Goal: Information Seeking & Learning: Learn about a topic

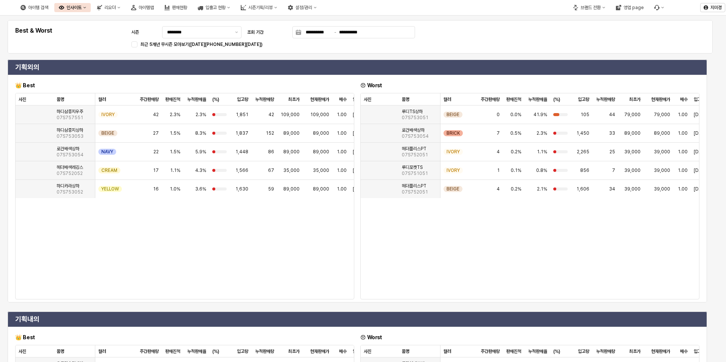
click at [86, 8] on icon "인사이트" at bounding box center [84, 7] width 3 height 3
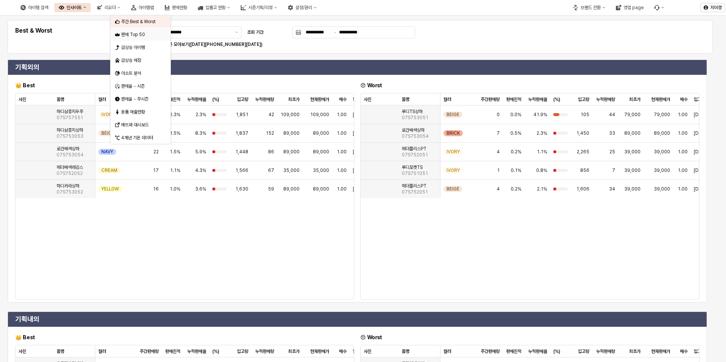
click at [139, 35] on div "판매 Top 50" at bounding box center [141, 35] width 40 height 6
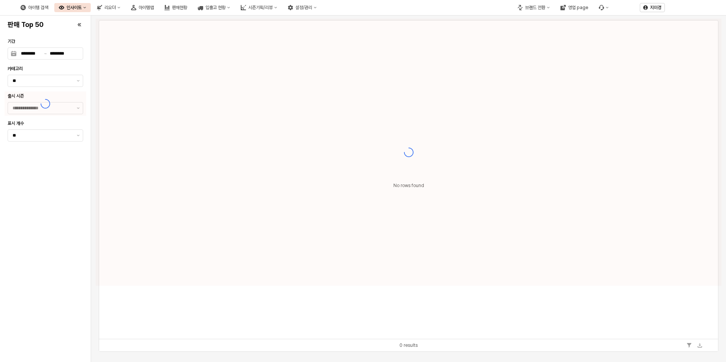
type input "**"
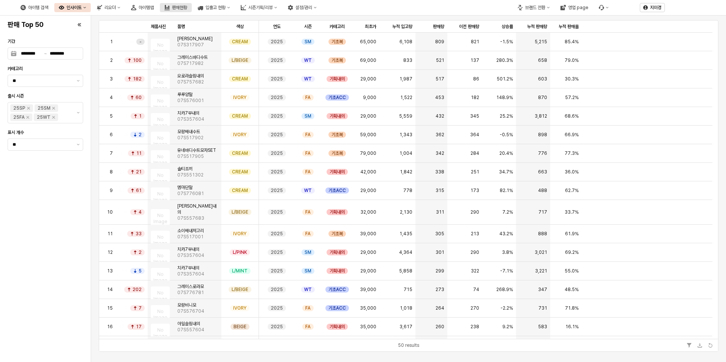
click at [192, 11] on button "판매현황" at bounding box center [176, 7] width 32 height 9
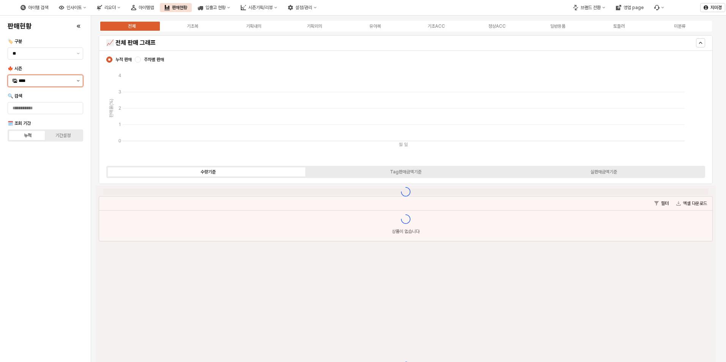
click at [79, 82] on button "제안 사항 표시" at bounding box center [78, 80] width 9 height 11
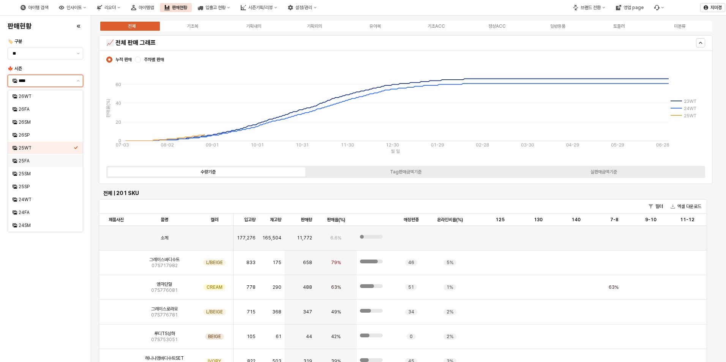
click at [33, 163] on div "25FA" at bounding box center [46, 161] width 55 height 6
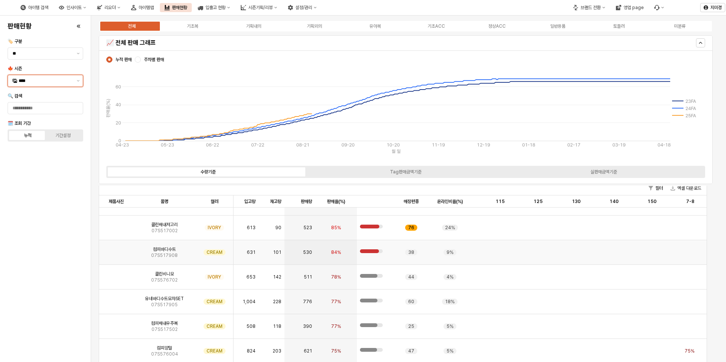
scroll to position [190, 0]
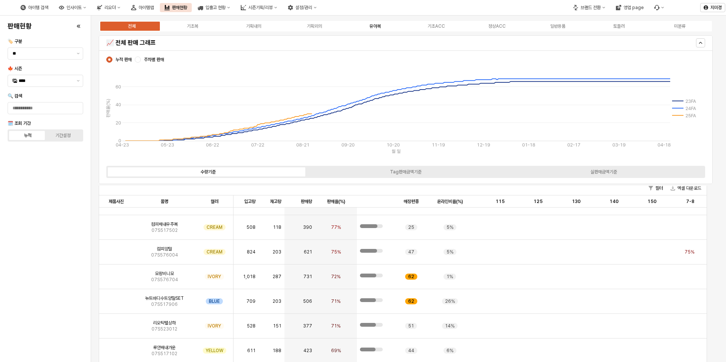
click at [374, 28] on div "유아복" at bounding box center [375, 26] width 11 height 5
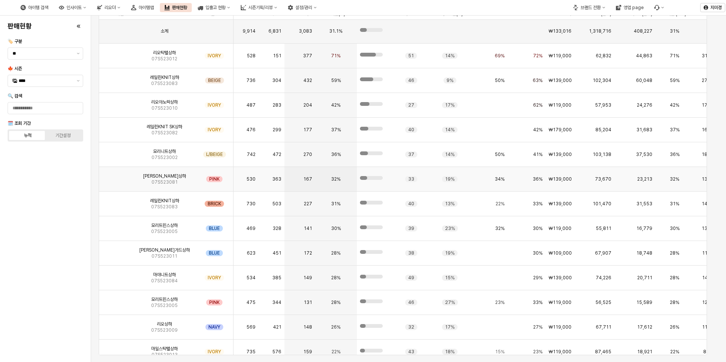
scroll to position [0, 0]
click at [116, 152] on img "App Frame" at bounding box center [116, 152] width 0 height 0
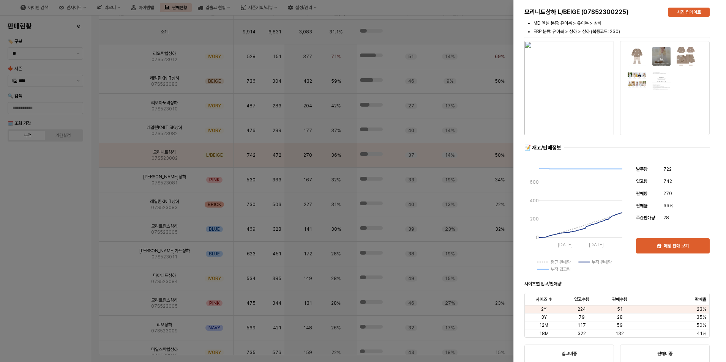
click at [57, 208] on div at bounding box center [363, 181] width 726 height 362
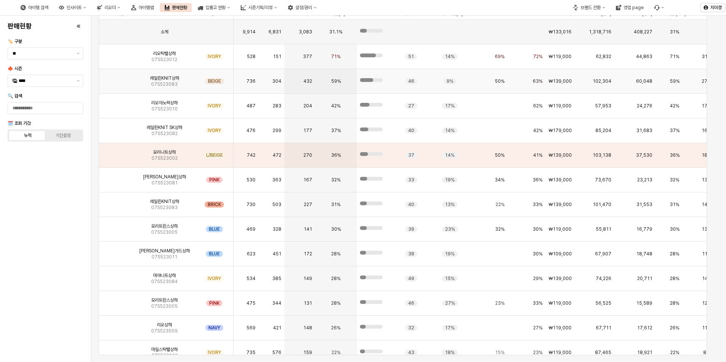
click at [116, 78] on img "App Frame" at bounding box center [116, 78] width 0 height 0
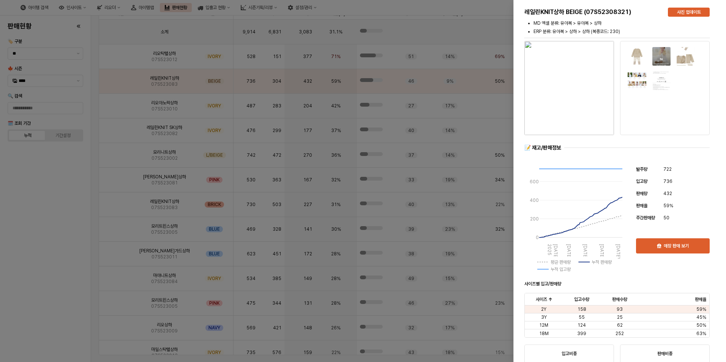
click at [58, 225] on div at bounding box center [363, 181] width 726 height 362
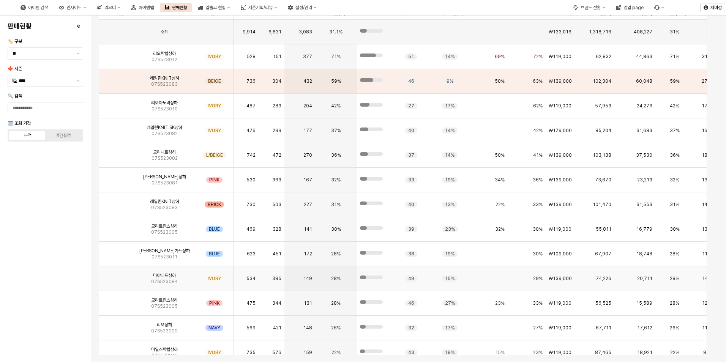
click at [116, 276] on img "App Frame" at bounding box center [116, 276] width 0 height 0
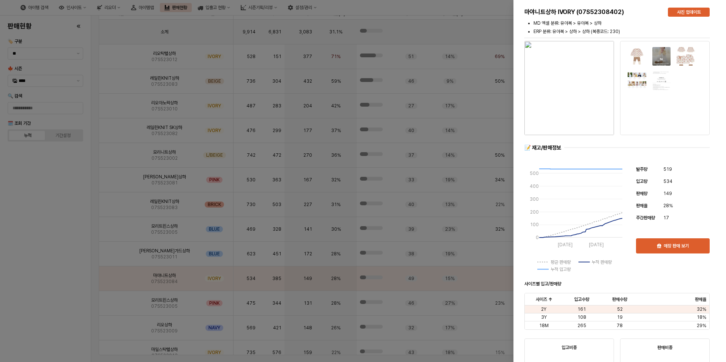
click at [65, 223] on div at bounding box center [363, 181] width 726 height 362
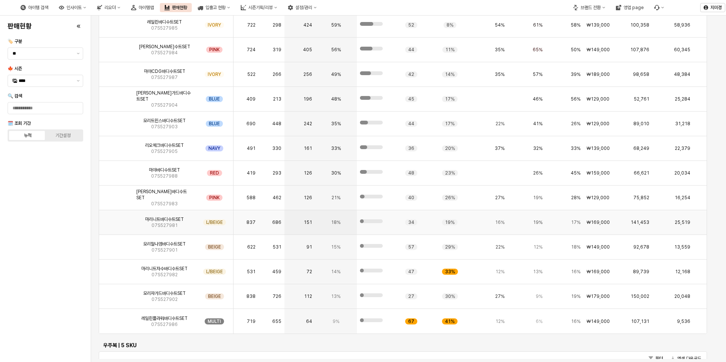
scroll to position [1290, 0]
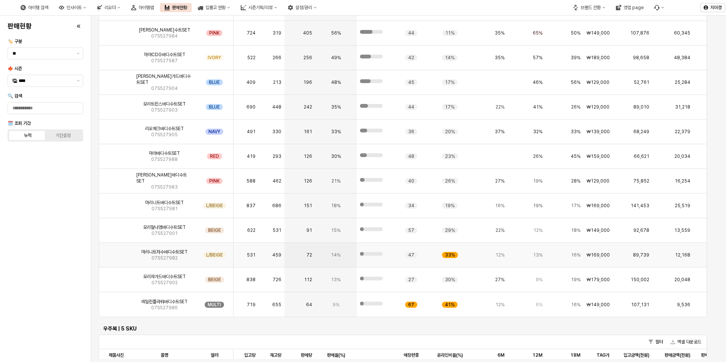
click at [116, 252] on img "App Frame" at bounding box center [116, 252] width 0 height 0
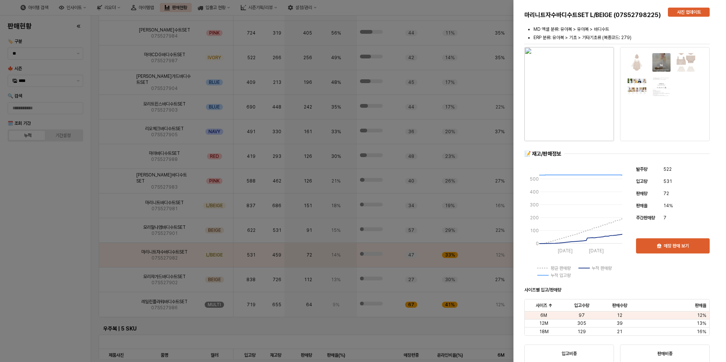
click at [15, 273] on div at bounding box center [363, 181] width 726 height 362
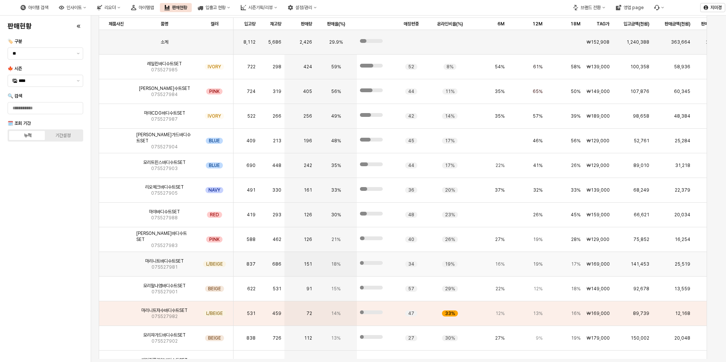
scroll to position [1214, 0]
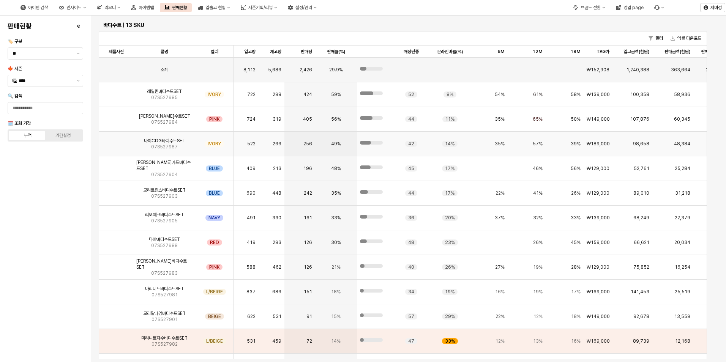
click at [116, 141] on img "App Frame" at bounding box center [116, 141] width 0 height 0
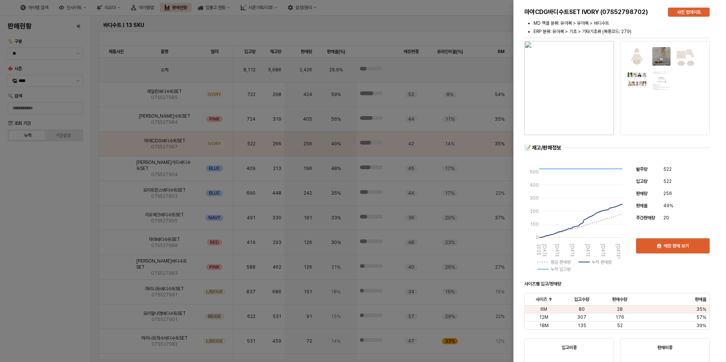
click at [32, 210] on div at bounding box center [363, 181] width 726 height 362
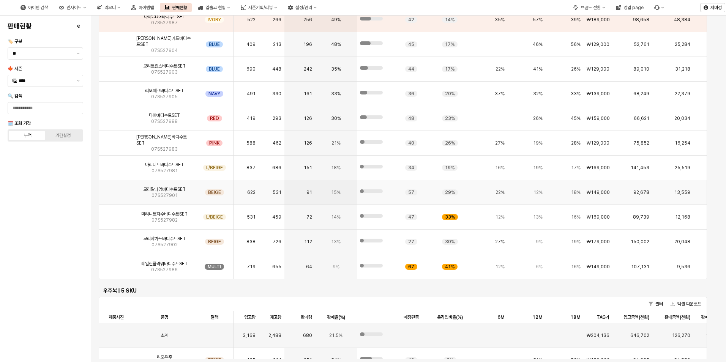
scroll to position [16, 0]
click at [116, 214] on img "App Frame" at bounding box center [116, 214] width 0 height 0
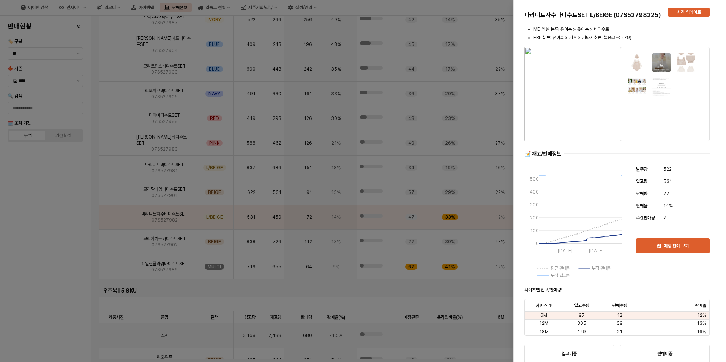
click at [51, 228] on div at bounding box center [363, 181] width 726 height 362
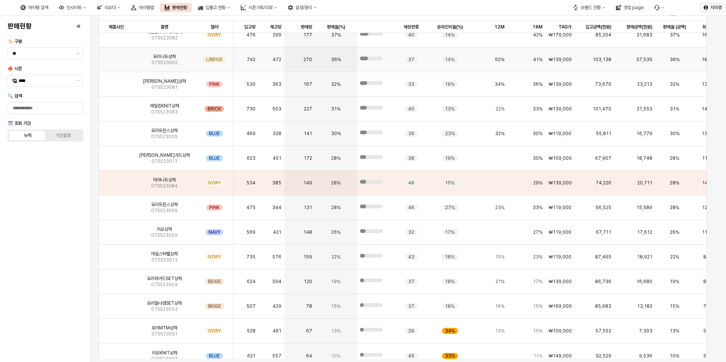
scroll to position [2315, 0]
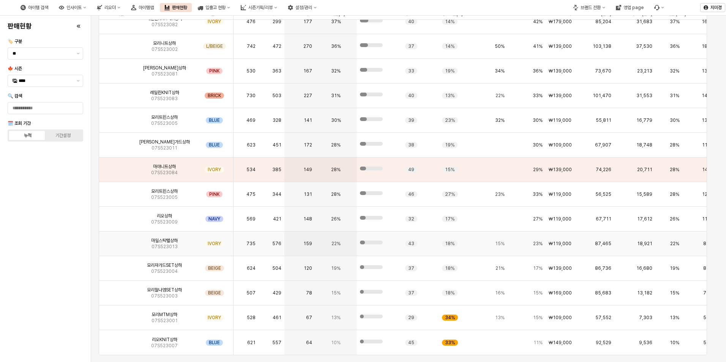
click at [116, 241] on img "App Frame" at bounding box center [116, 241] width 0 height 0
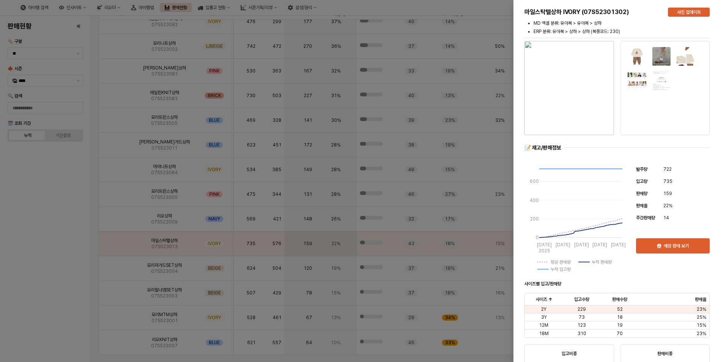
click at [71, 258] on div at bounding box center [363, 181] width 726 height 362
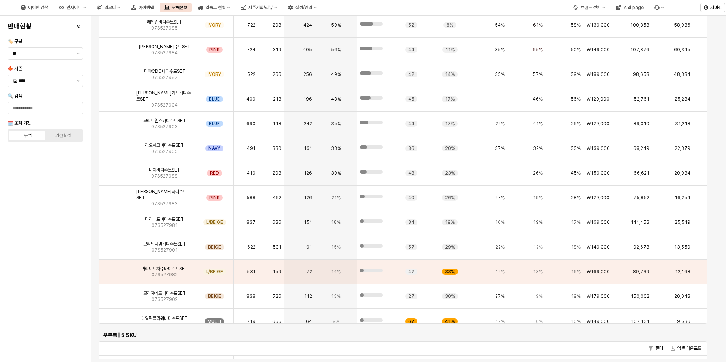
scroll to position [1138, 0]
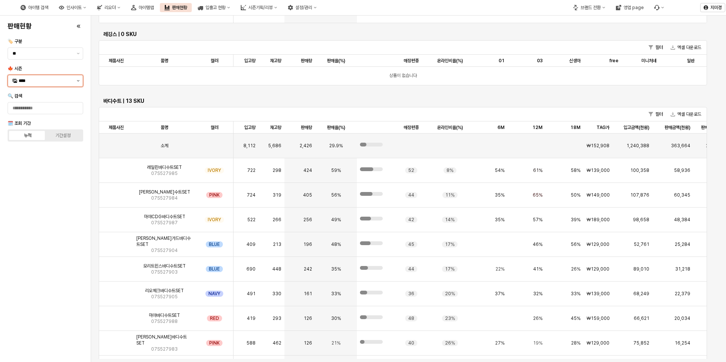
click at [78, 81] on icon "제안 사항 표시" at bounding box center [78, 81] width 3 height 2
click at [35, 147] on div "25WT" at bounding box center [46, 148] width 55 height 6
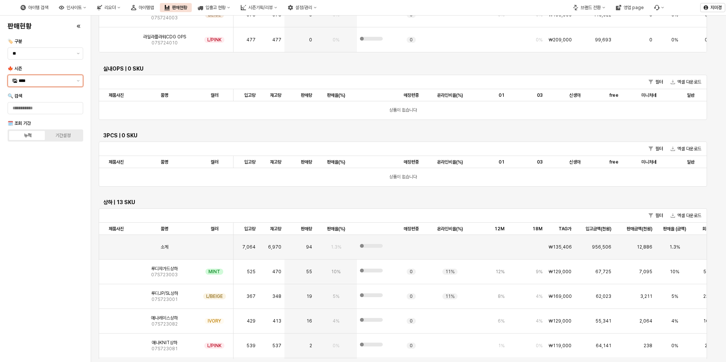
scroll to position [2191, 0]
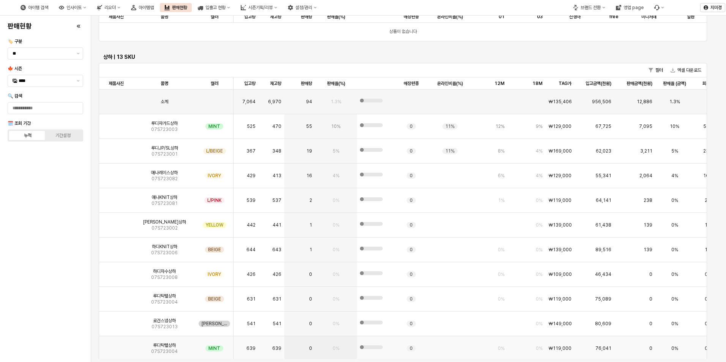
click at [116, 346] on img "App Frame" at bounding box center [116, 346] width 0 height 0
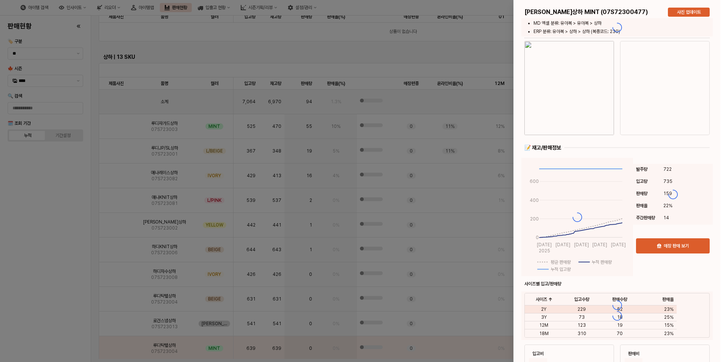
click at [118, 299] on div at bounding box center [363, 181] width 726 height 362
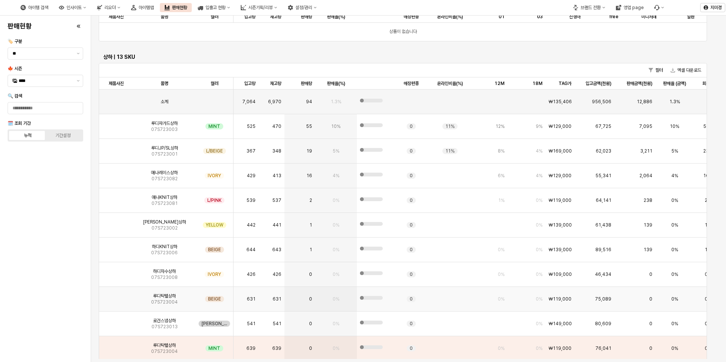
click at [116, 296] on img "App Frame" at bounding box center [116, 296] width 0 height 0
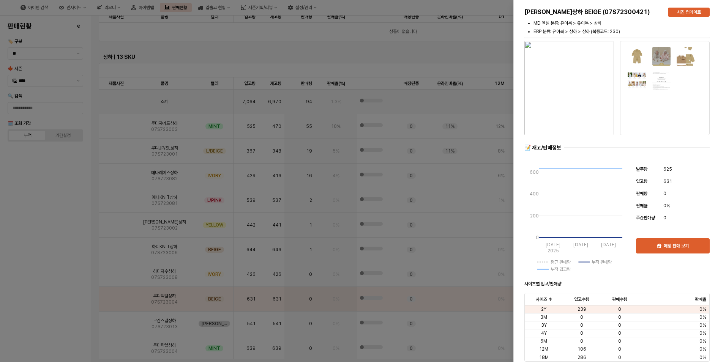
click at [52, 304] on div at bounding box center [363, 181] width 726 height 362
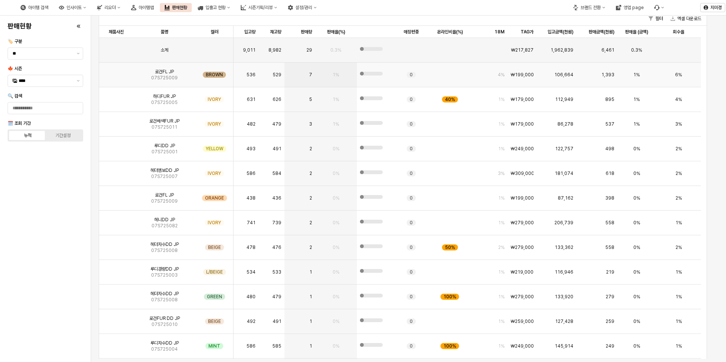
scroll to position [0, 0]
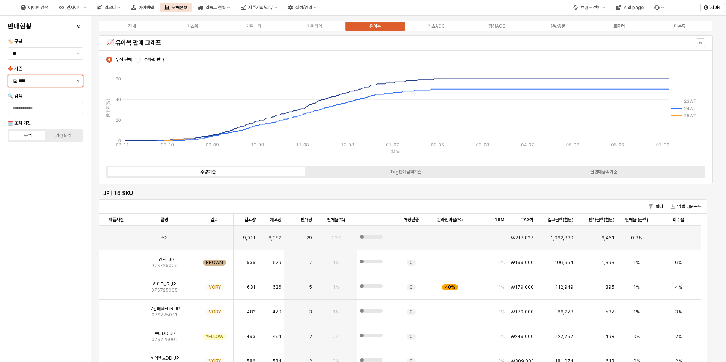
click at [76, 82] on button "제안 사항 표시" at bounding box center [78, 80] width 9 height 11
click at [49, 160] on div "25FA" at bounding box center [46, 161] width 55 height 6
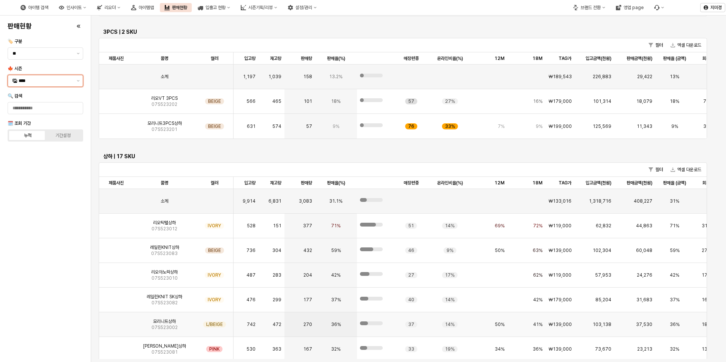
scroll to position [2241, 0]
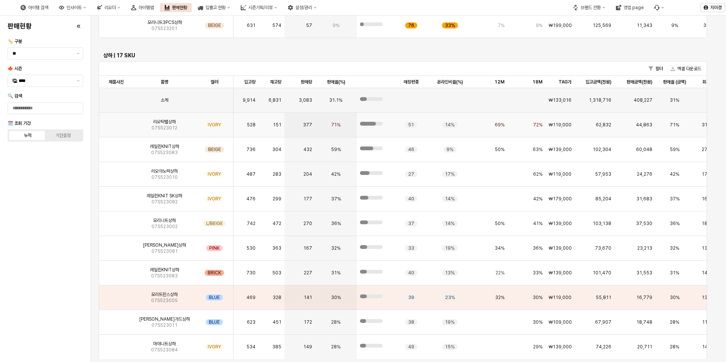
click at [116, 122] on img "App Frame" at bounding box center [116, 122] width 0 height 0
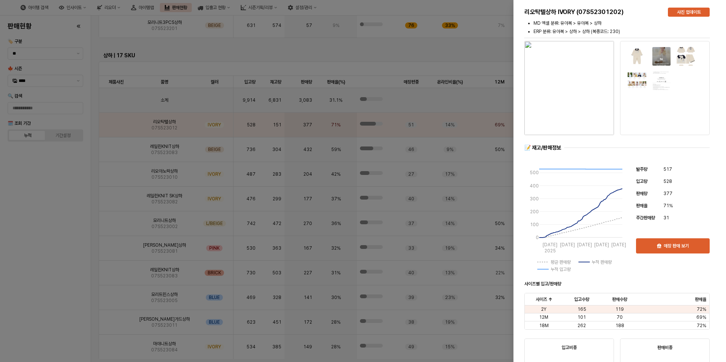
click at [58, 227] on div at bounding box center [363, 181] width 726 height 362
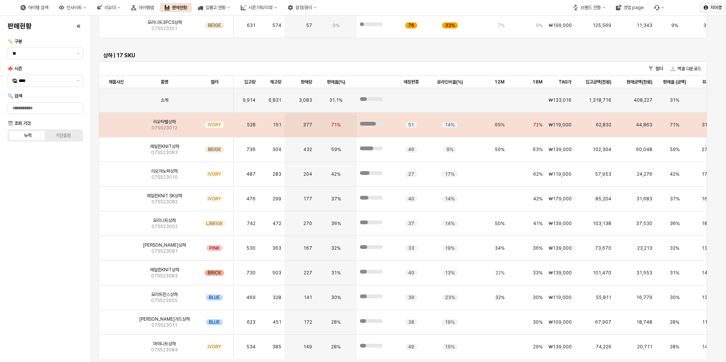
click at [116, 122] on img "App Frame" at bounding box center [116, 122] width 0 height 0
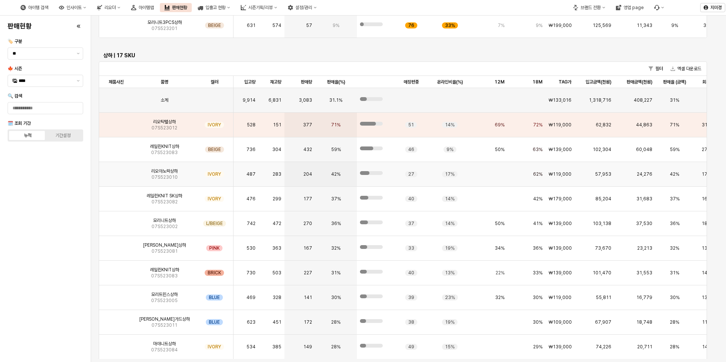
click at [116, 171] on img "App Frame" at bounding box center [116, 171] width 0 height 0
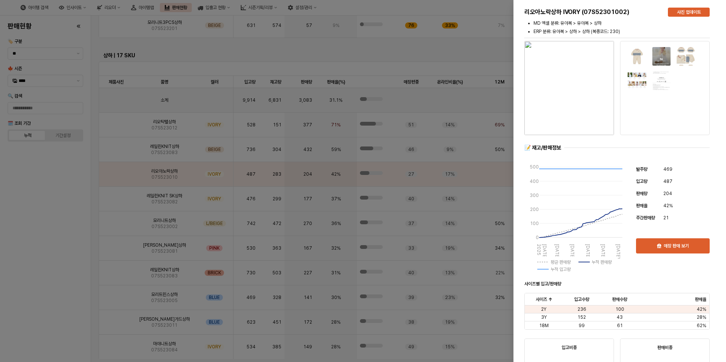
click at [69, 170] on div at bounding box center [363, 181] width 726 height 362
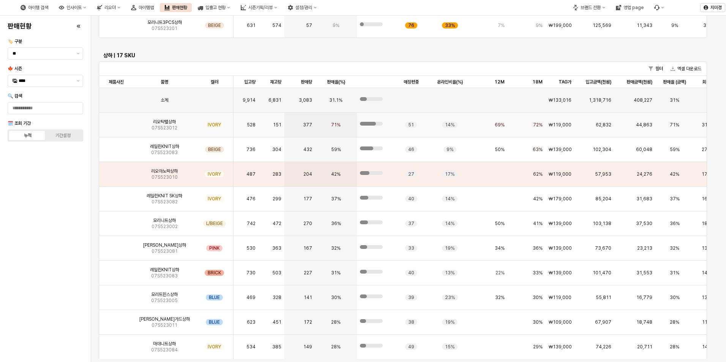
click at [116, 122] on img "App Frame" at bounding box center [116, 122] width 0 height 0
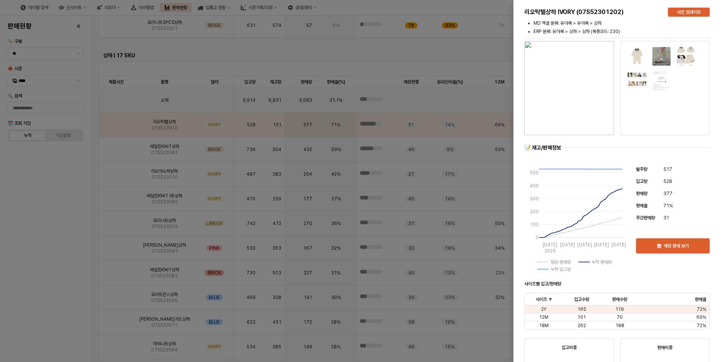
click at [54, 219] on div at bounding box center [363, 181] width 726 height 362
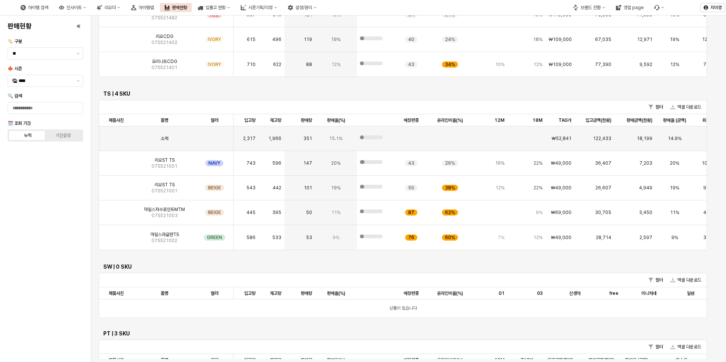
scroll to position [646, 0]
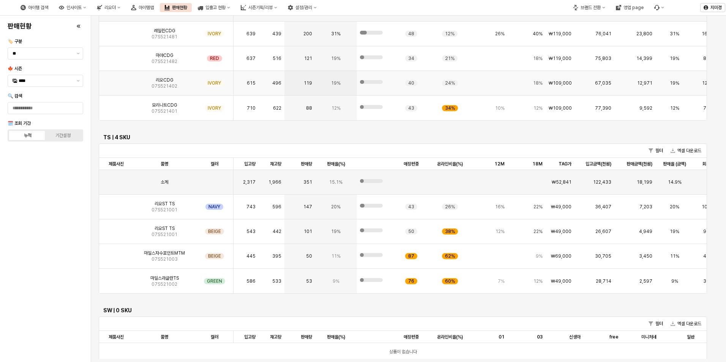
click at [116, 80] on img "App Frame" at bounding box center [116, 80] width 0 height 0
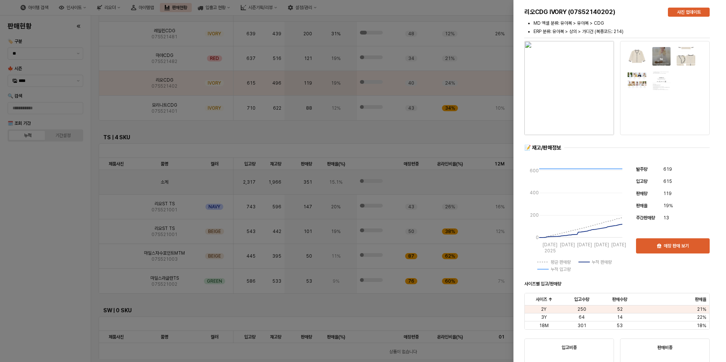
click at [583, 96] on img "button" at bounding box center [569, 88] width 90 height 94
click at [36, 221] on div at bounding box center [363, 181] width 726 height 362
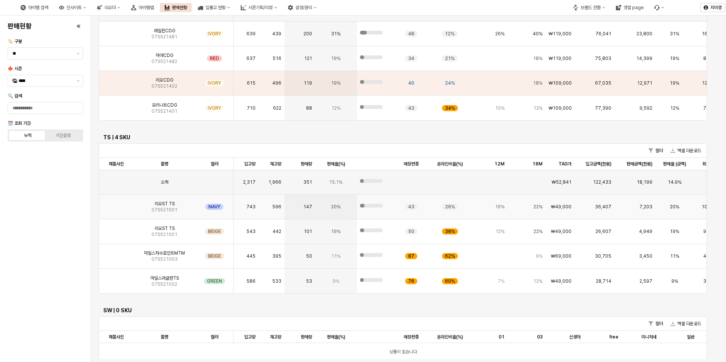
scroll to position [456, 0]
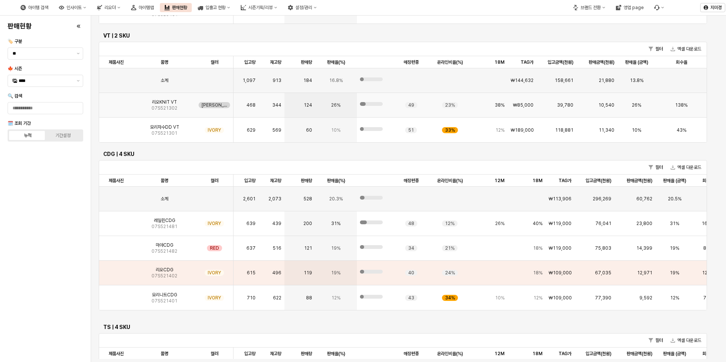
click at [116, 102] on img "App Frame" at bounding box center [116, 102] width 0 height 0
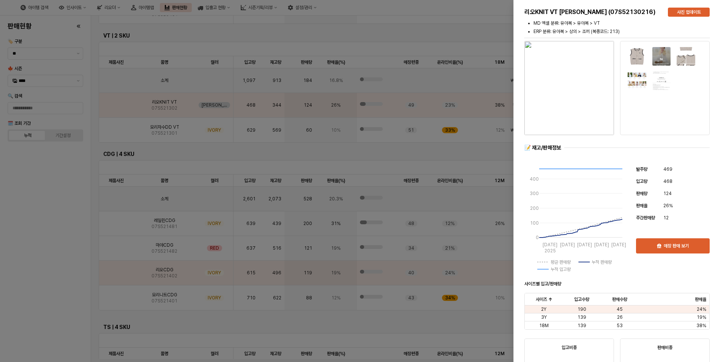
click at [586, 122] on img "button" at bounding box center [569, 88] width 90 height 94
click at [33, 221] on div at bounding box center [363, 181] width 726 height 362
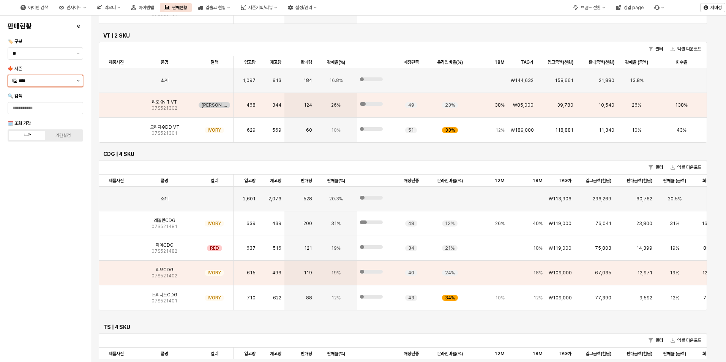
click at [82, 82] on button "제안 사항 표시" at bounding box center [78, 80] width 9 height 11
click at [40, 210] on div "24FA" at bounding box center [46, 213] width 55 height 6
type input "****"
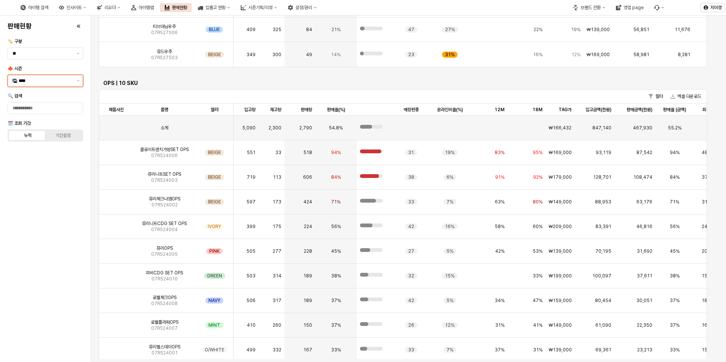
scroll to position [1785, 0]
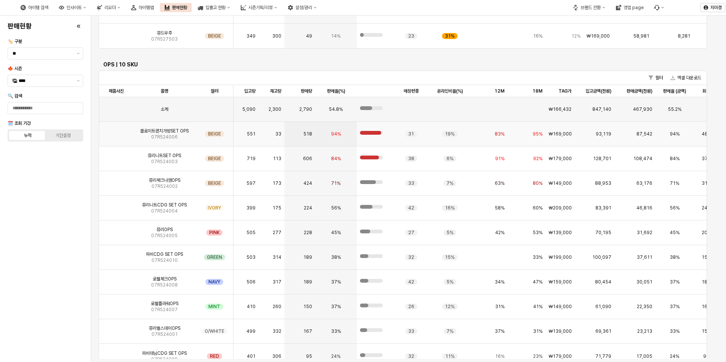
click at [116, 131] on img "App Frame" at bounding box center [116, 131] width 0 height 0
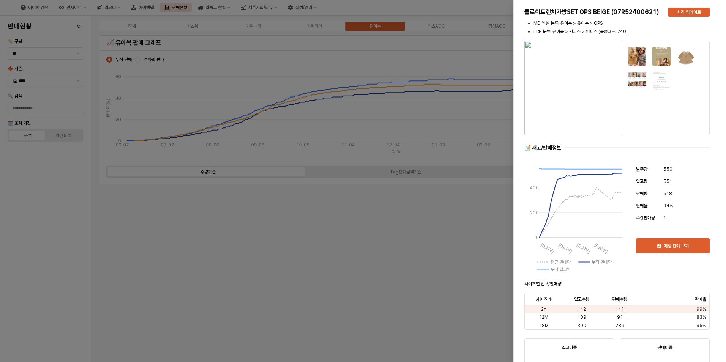
scroll to position [1785, 0]
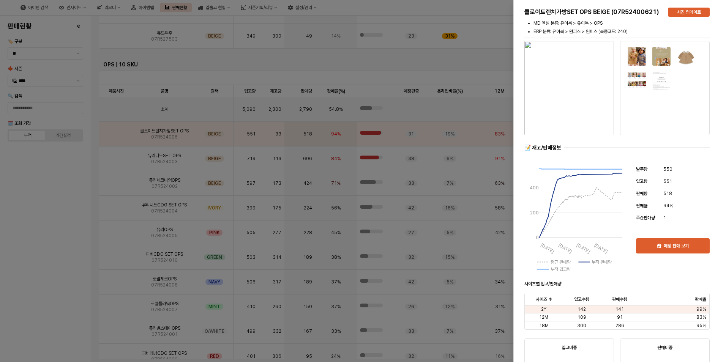
click at [65, 220] on div at bounding box center [363, 181] width 726 height 362
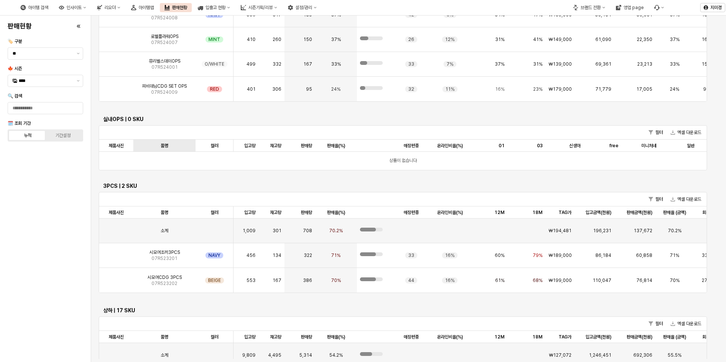
scroll to position [2203, 0]
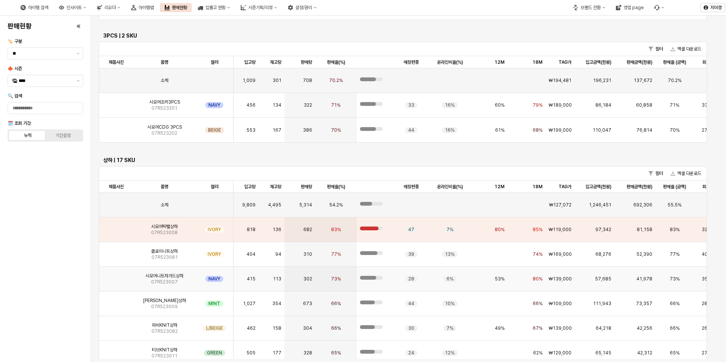
click at [116, 276] on img "App Frame" at bounding box center [116, 276] width 0 height 0
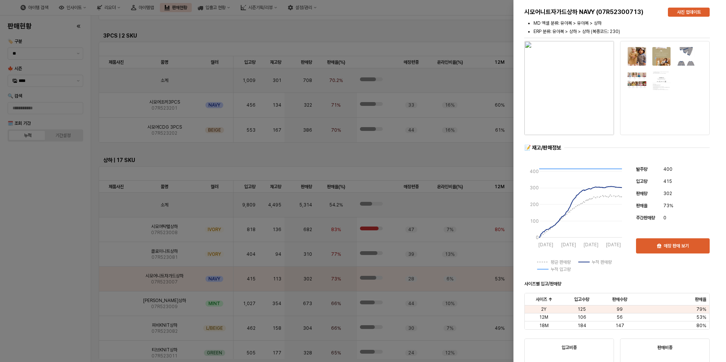
click at [687, 60] on img at bounding box center [685, 56] width 19 height 19
click at [569, 84] on img "button" at bounding box center [569, 88] width 90 height 94
click at [67, 237] on div at bounding box center [363, 181] width 726 height 362
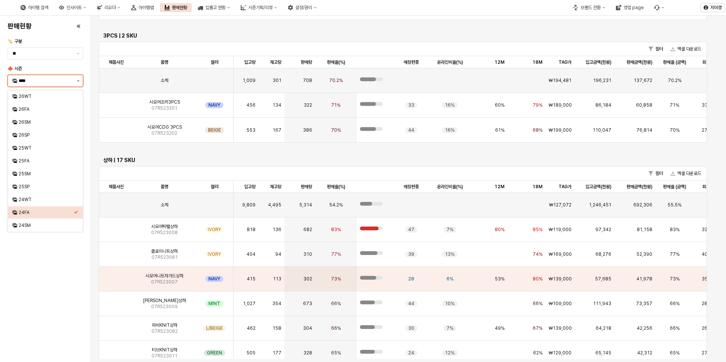
click at [75, 83] on button "제안 사항 표시" at bounding box center [78, 80] width 9 height 11
click at [27, 161] on div "25FA" at bounding box center [46, 161] width 55 height 6
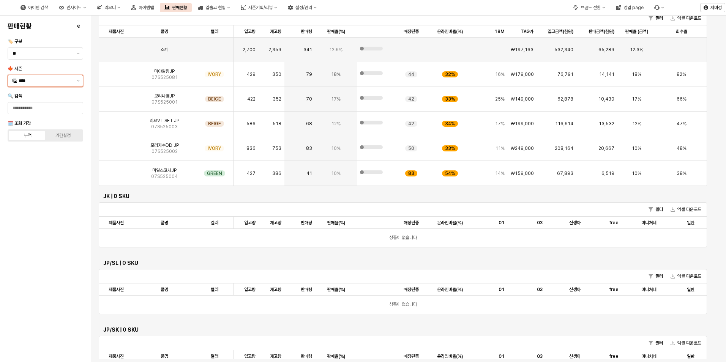
scroll to position [0, 0]
click at [116, 96] on img "App Frame" at bounding box center [116, 96] width 0 height 0
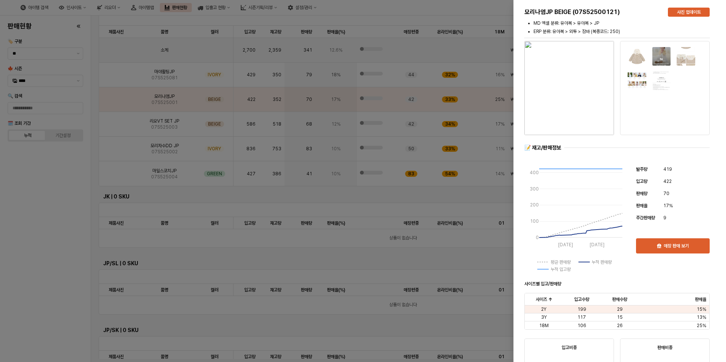
click at [45, 218] on div at bounding box center [363, 181] width 726 height 362
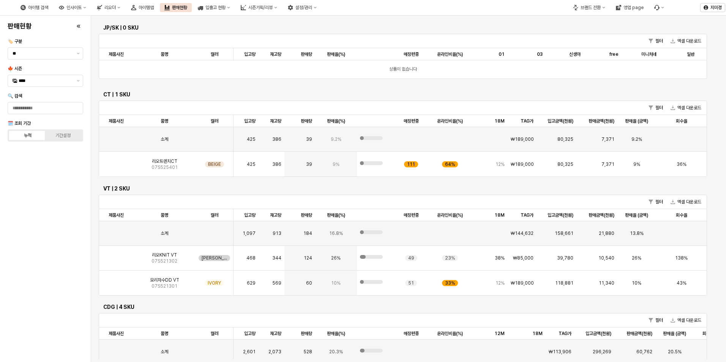
scroll to position [380, 0]
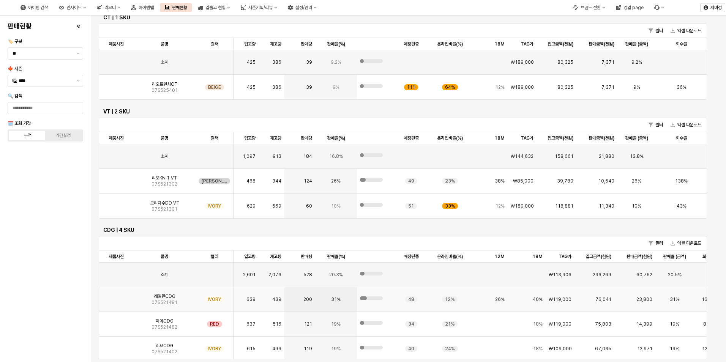
click at [116, 297] on img "App Frame" at bounding box center [116, 297] width 0 height 0
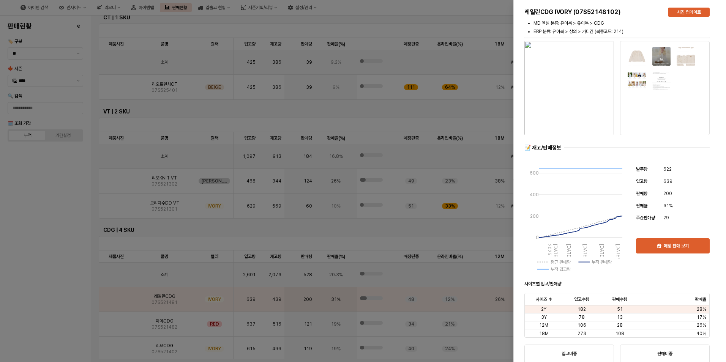
click at [581, 100] on img "button" at bounding box center [569, 88] width 90 height 94
click at [69, 224] on div at bounding box center [363, 181] width 726 height 362
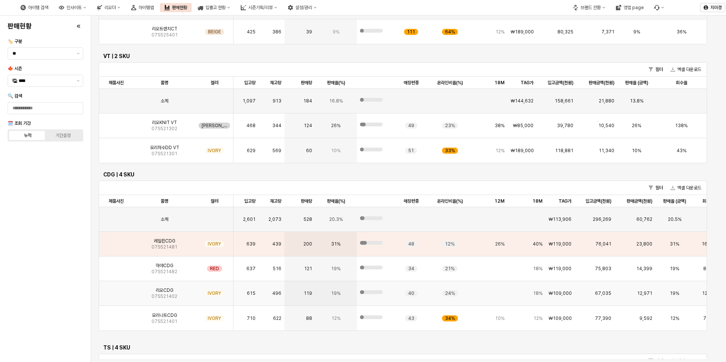
scroll to position [494, 0]
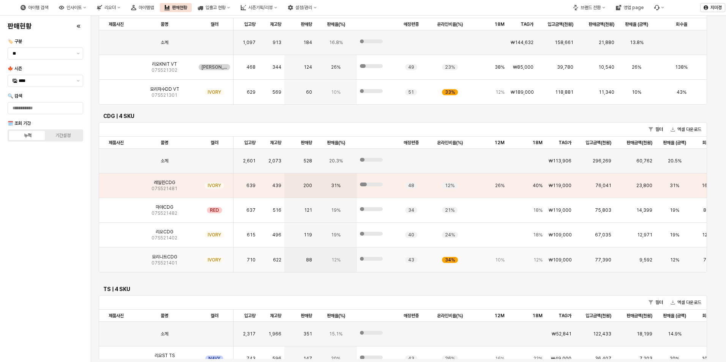
click at [116, 257] on img "App Frame" at bounding box center [116, 257] width 0 height 0
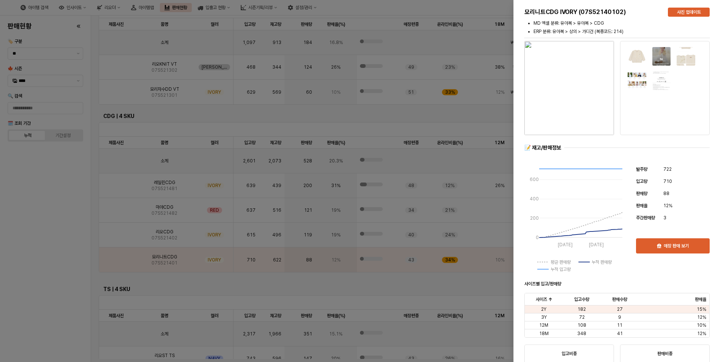
click at [554, 100] on img "button" at bounding box center [569, 88] width 90 height 94
click at [34, 242] on div at bounding box center [363, 181] width 726 height 362
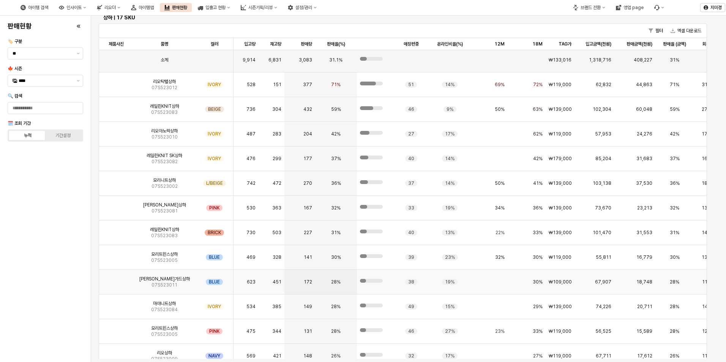
scroll to position [0, 0]
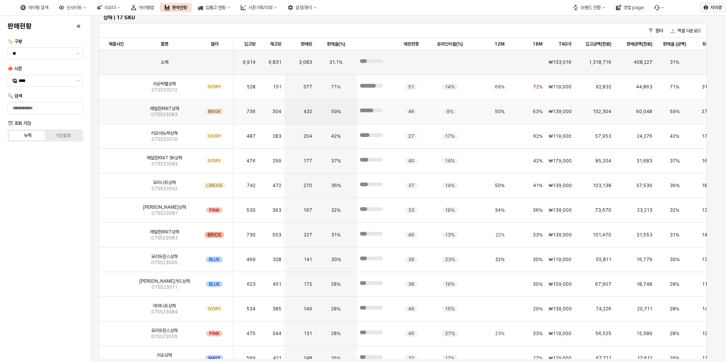
click at [116, 109] on img "App Frame" at bounding box center [116, 109] width 0 height 0
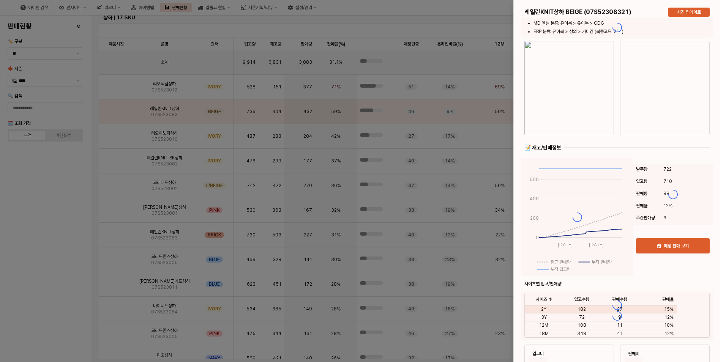
click at [117, 190] on div at bounding box center [363, 181] width 726 height 362
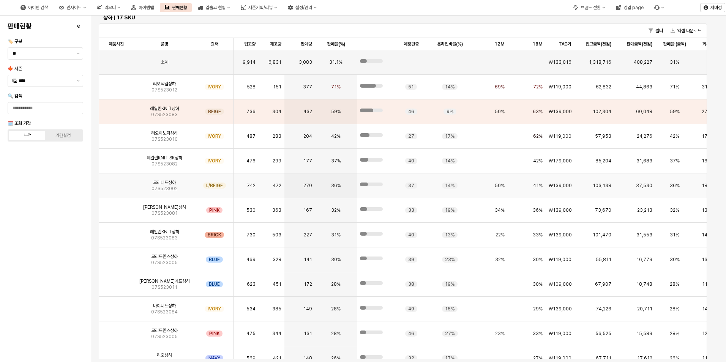
click at [116, 183] on img "App Frame" at bounding box center [116, 183] width 0 height 0
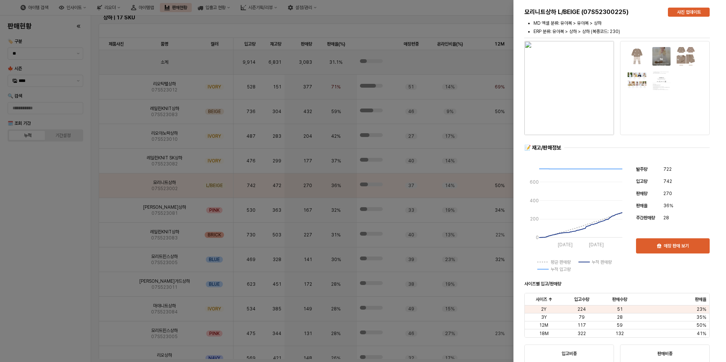
click at [53, 248] on div at bounding box center [363, 181] width 726 height 362
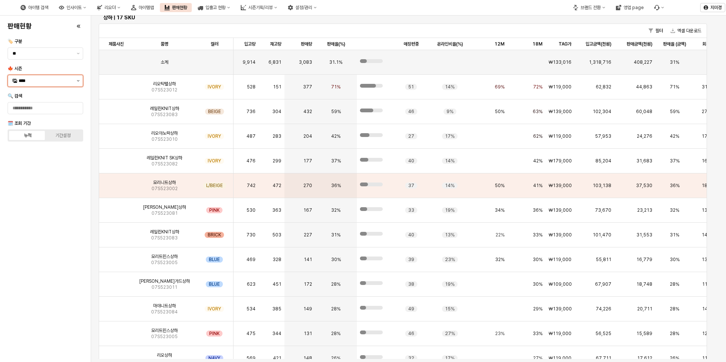
click at [77, 81] on icon "제안 사항 표시" at bounding box center [78, 81] width 3 height 2
click at [31, 208] on div "24FA" at bounding box center [45, 213] width 75 height 12
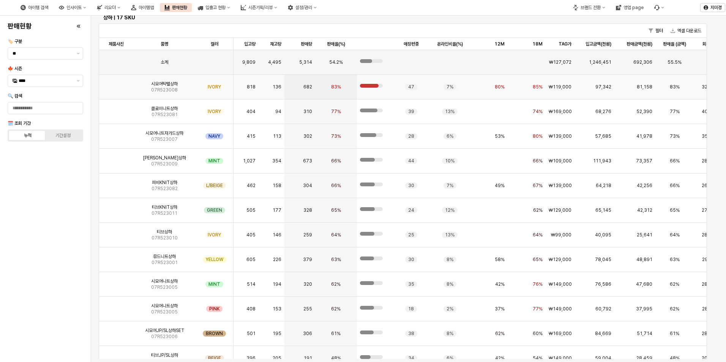
click at [116, 84] on img "App Frame" at bounding box center [116, 84] width 0 height 0
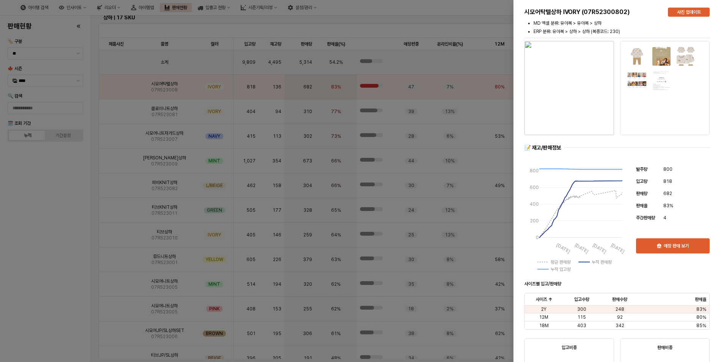
click at [60, 238] on div at bounding box center [363, 181] width 726 height 362
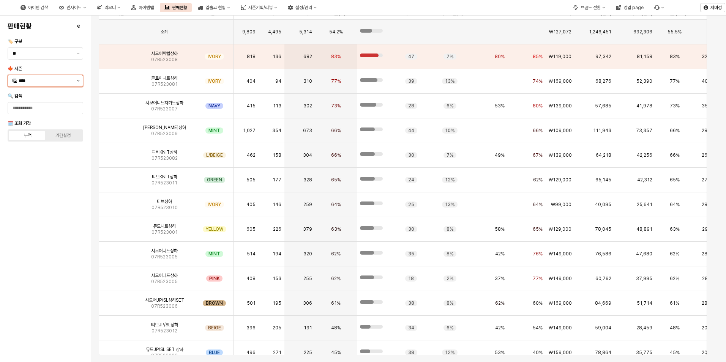
click at [79, 82] on button "제안 사항 표시" at bounding box center [78, 80] width 9 height 11
click at [36, 189] on div "25SP" at bounding box center [46, 187] width 55 height 6
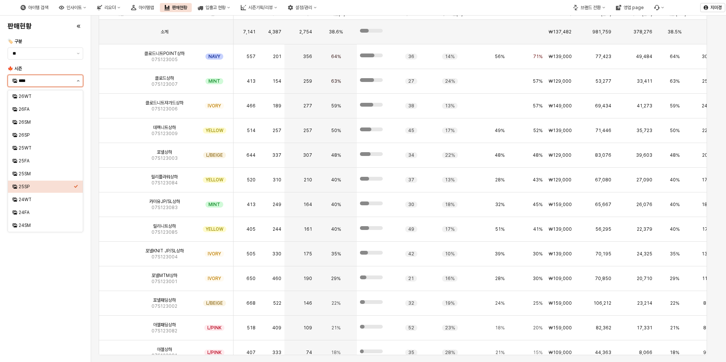
click at [77, 81] on icon "제안 사항 표시" at bounding box center [78, 81] width 3 height 2
click at [36, 201] on div "24WT" at bounding box center [46, 200] width 55 height 6
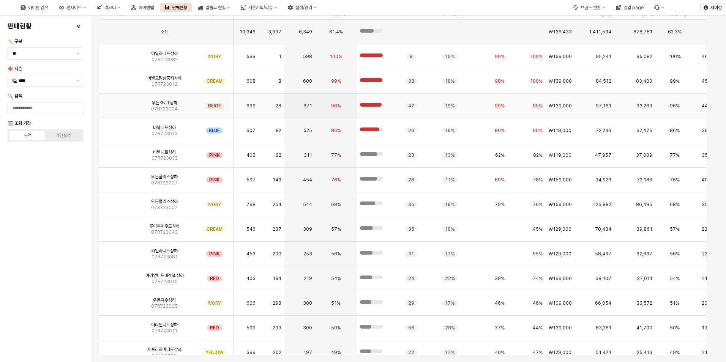
click at [116, 103] on img "App Frame" at bounding box center [116, 103] width 0 height 0
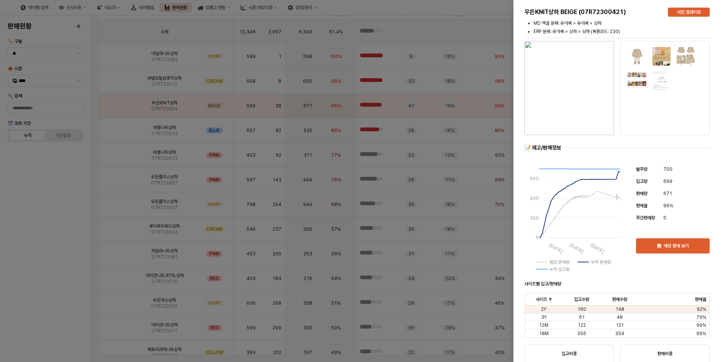
click at [68, 212] on div at bounding box center [363, 181] width 726 height 362
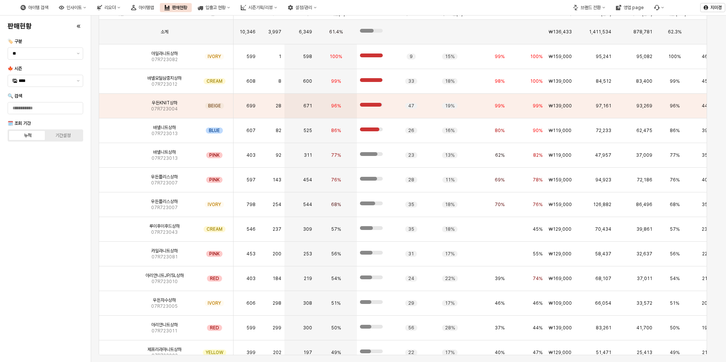
click at [54, 235] on div "판매현황 🏷️ 구분 ** 🍁 시즌 **** 🔍 검색 🗓️ 조회 기간 누적 기간설정" at bounding box center [46, 189] width 82 height 341
click at [79, 79] on button "제안 사항 표시" at bounding box center [78, 80] width 9 height 11
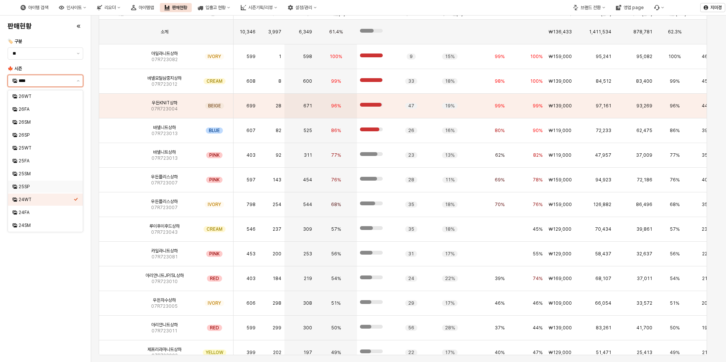
click at [41, 188] on div "25SP" at bounding box center [46, 187] width 55 height 6
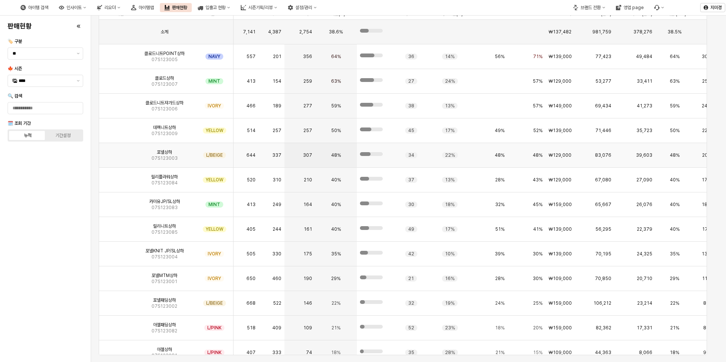
click at [116, 152] on img "App Frame" at bounding box center [116, 152] width 0 height 0
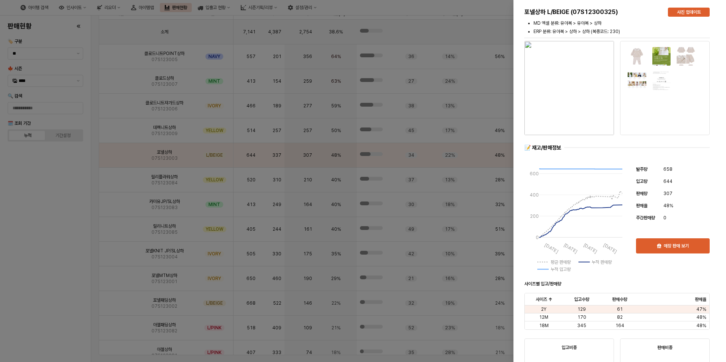
click at [43, 260] on div at bounding box center [363, 181] width 726 height 362
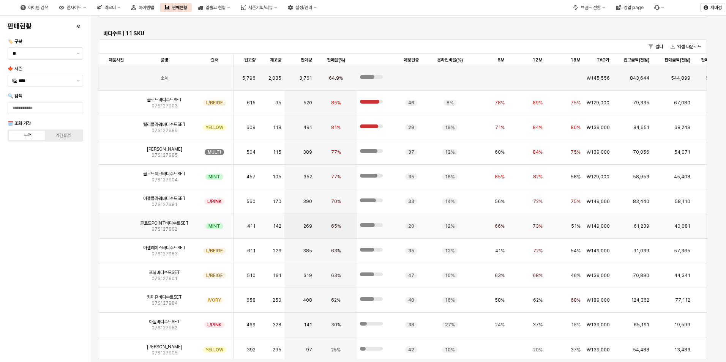
scroll to position [1423, 0]
click at [116, 273] on img "App Frame" at bounding box center [116, 273] width 0 height 0
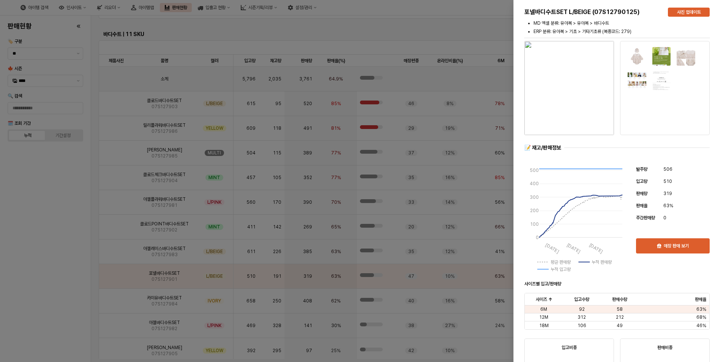
click at [42, 263] on div at bounding box center [363, 181] width 726 height 362
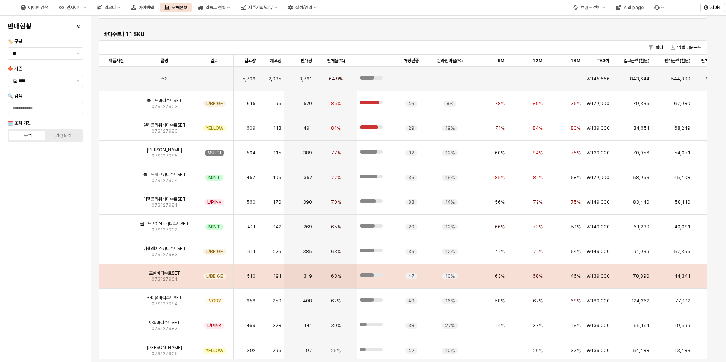
click at [116, 273] on img "App Frame" at bounding box center [116, 273] width 0 height 0
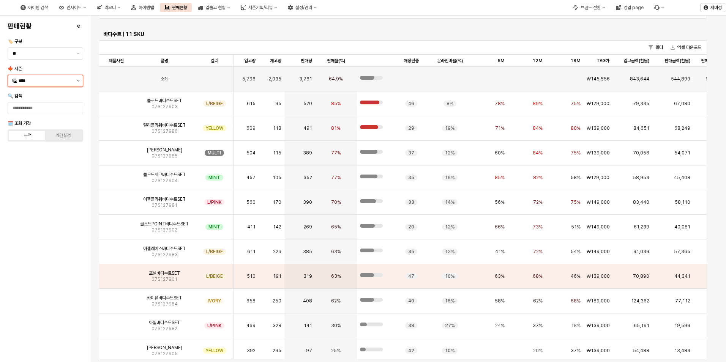
click at [77, 82] on button "제안 사항 표시" at bounding box center [78, 80] width 9 height 11
click at [39, 163] on div "25FA" at bounding box center [46, 161] width 55 height 6
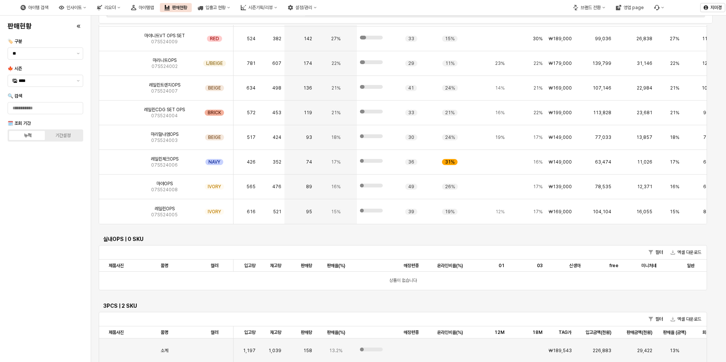
scroll to position [2083, 0]
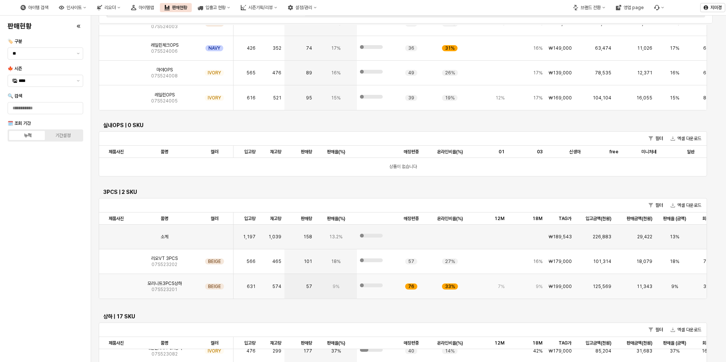
click at [116, 284] on img "App Frame" at bounding box center [116, 284] width 0 height 0
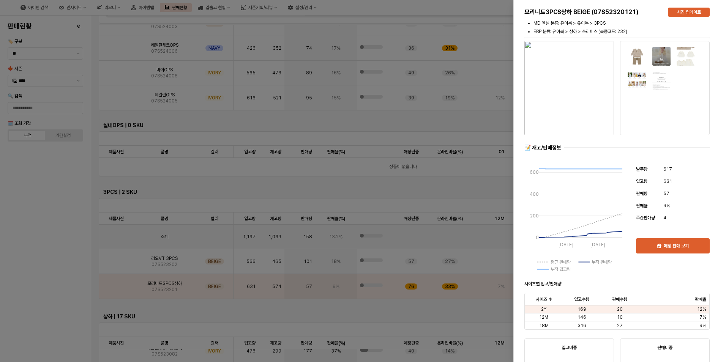
click at [44, 261] on div at bounding box center [363, 181] width 726 height 362
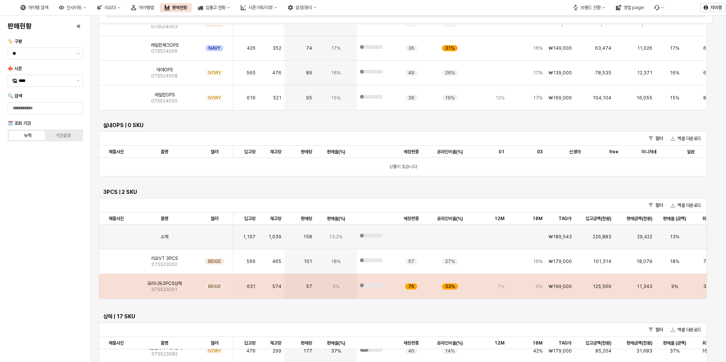
click at [116, 284] on img "App Frame" at bounding box center [116, 284] width 0 height 0
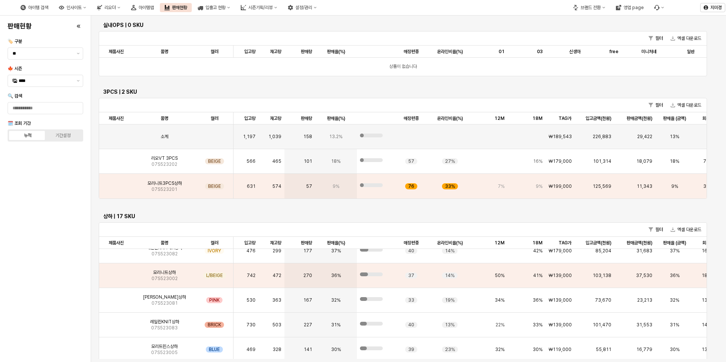
scroll to position [2159, 0]
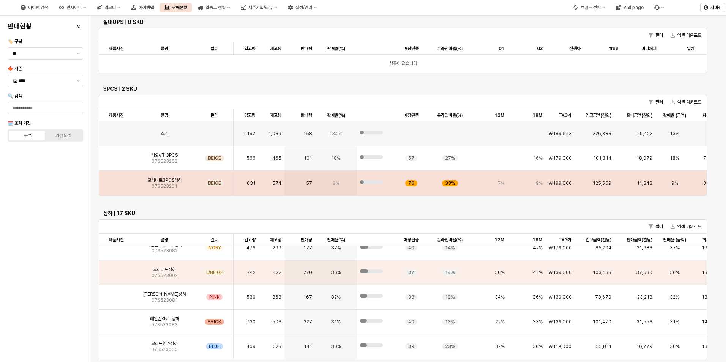
click at [116, 180] on img "App Frame" at bounding box center [116, 180] width 0 height 0
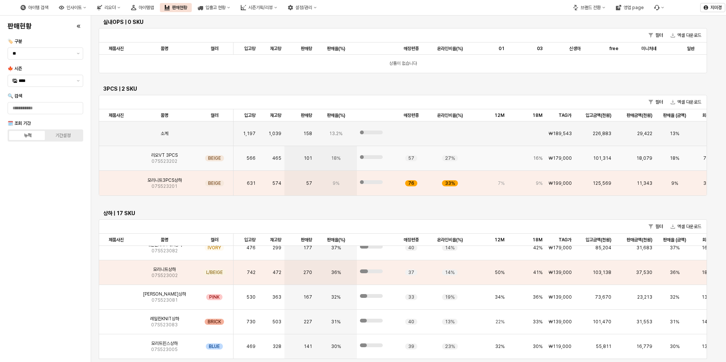
click at [116, 155] on img "App Frame" at bounding box center [116, 155] width 0 height 0
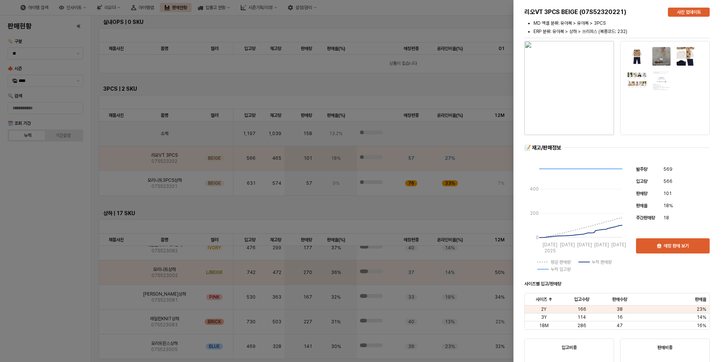
drag, startPoint x: 61, startPoint y: 286, endPoint x: 61, endPoint y: 291, distance: 5.0
click at [61, 287] on div at bounding box center [363, 181] width 726 height 362
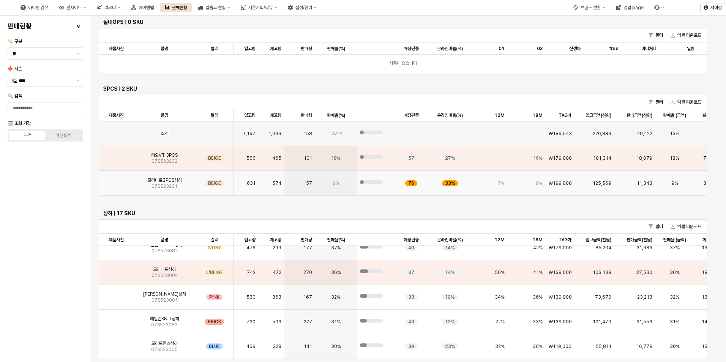
click at [116, 180] on img "App Frame" at bounding box center [116, 180] width 0 height 0
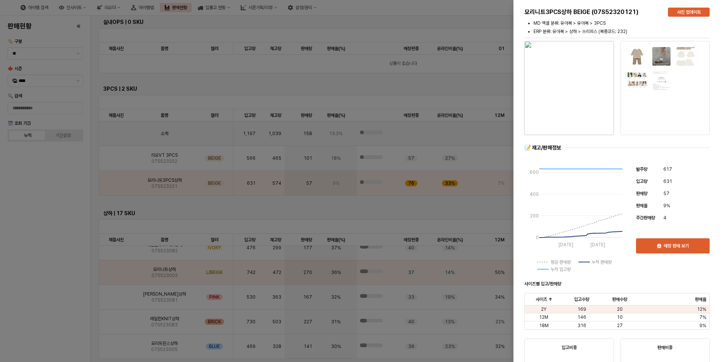
click at [63, 262] on div at bounding box center [363, 181] width 726 height 362
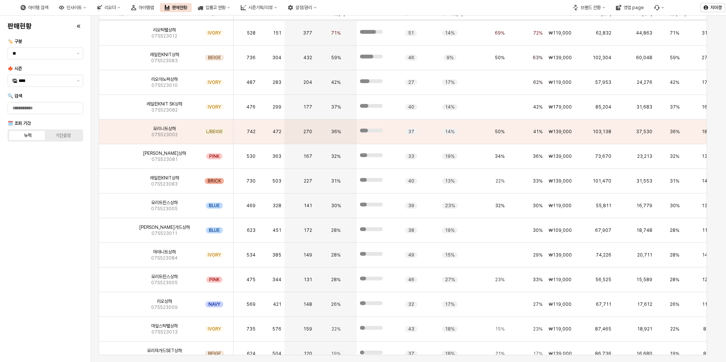
scroll to position [0, 0]
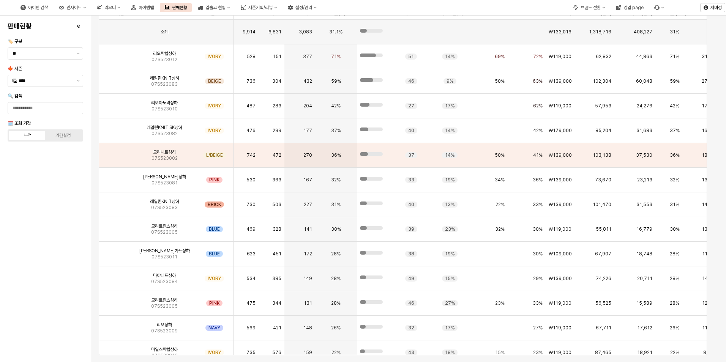
click at [55, 225] on div "판매현황 🏷️ 구분 ** 🍁 시즌 **** 🔍 검색 🗓️ 조회 기간 누적 기간설정" at bounding box center [46, 189] width 82 height 341
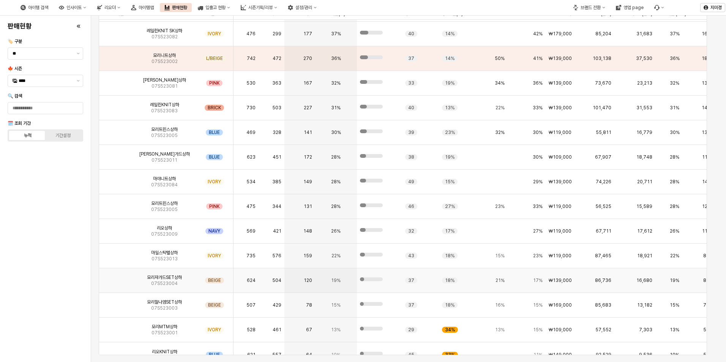
scroll to position [115, 0]
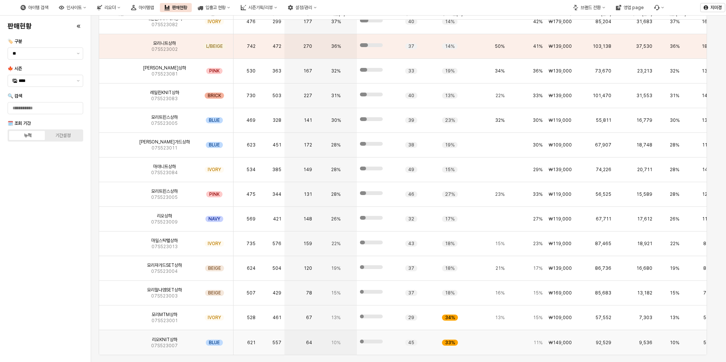
click at [116, 340] on img "App Frame" at bounding box center [116, 340] width 0 height 0
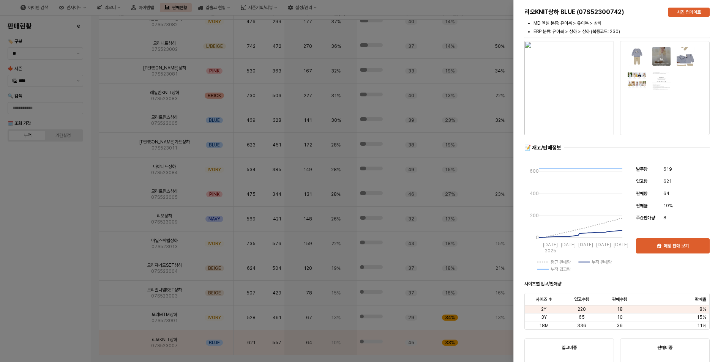
click at [44, 273] on div at bounding box center [363, 181] width 726 height 362
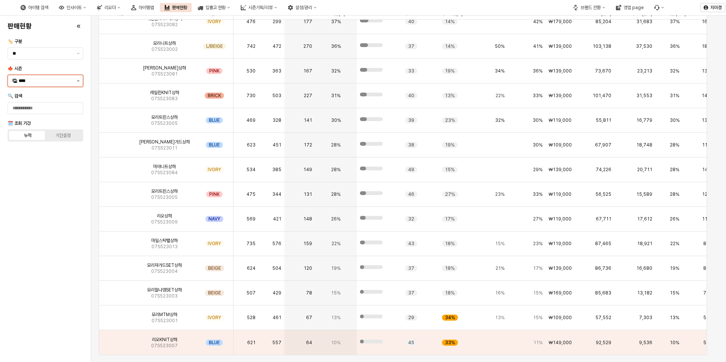
click at [79, 80] on icon "제안 사항 표시" at bounding box center [78, 81] width 3 height 2
click at [37, 190] on div "25SP" at bounding box center [43, 187] width 61 height 8
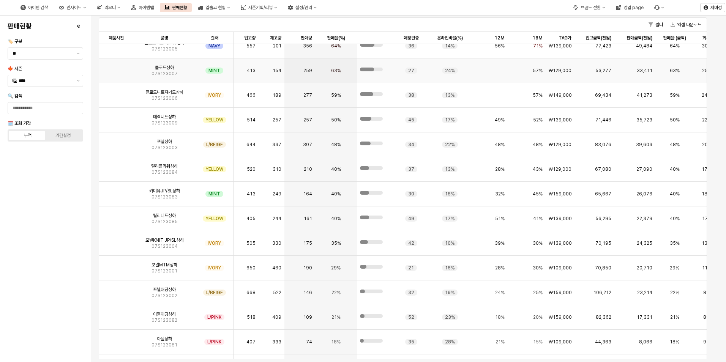
click at [116, 68] on img "App Frame" at bounding box center [116, 68] width 0 height 0
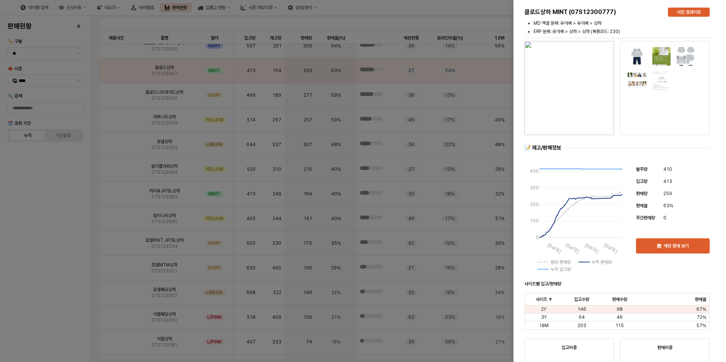
click at [58, 238] on div at bounding box center [363, 181] width 726 height 362
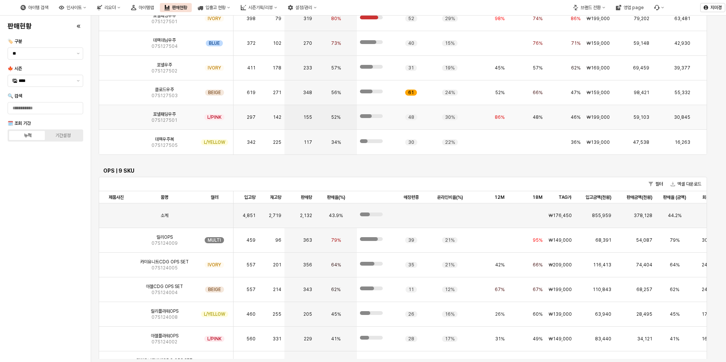
scroll to position [1676, 0]
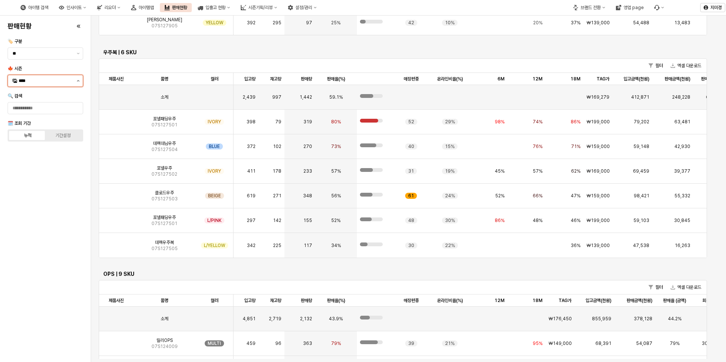
click at [79, 79] on button "제안 사항 표시" at bounding box center [78, 80] width 9 height 11
click at [39, 158] on div "25FA" at bounding box center [46, 161] width 55 height 6
type input "****"
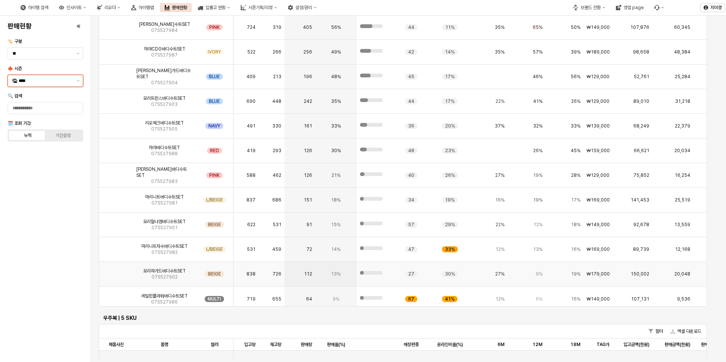
scroll to position [0, 0]
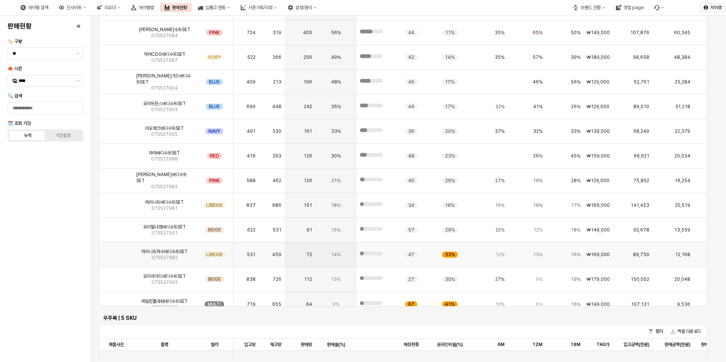
click at [116, 252] on img "App Frame" at bounding box center [116, 252] width 0 height 0
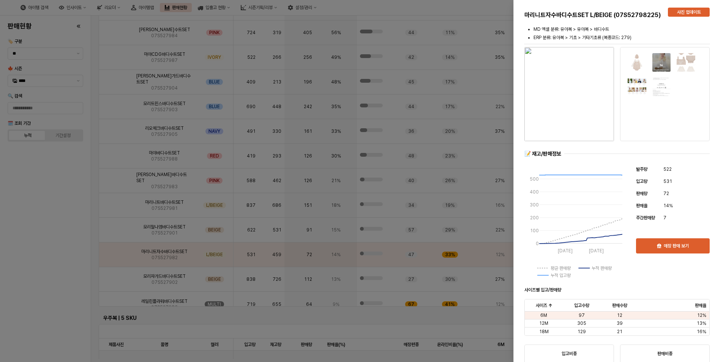
click at [65, 251] on div at bounding box center [363, 181] width 726 height 362
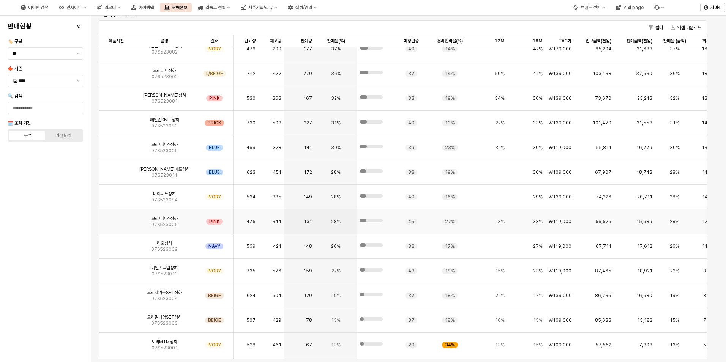
scroll to position [2385, 0]
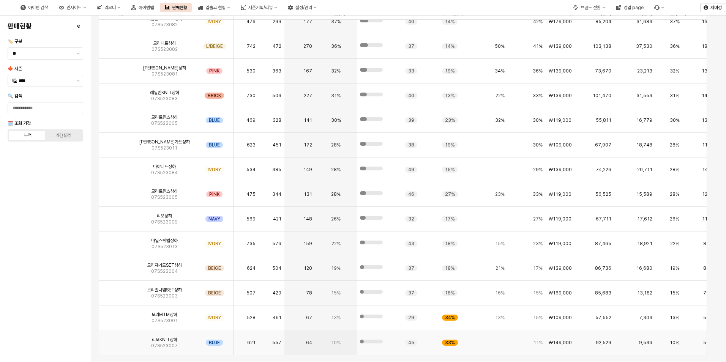
click at [116, 340] on img "App Frame" at bounding box center [116, 340] width 0 height 0
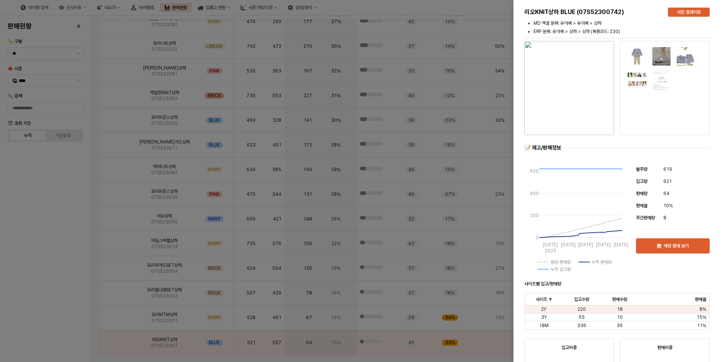
click at [66, 254] on div at bounding box center [363, 181] width 726 height 362
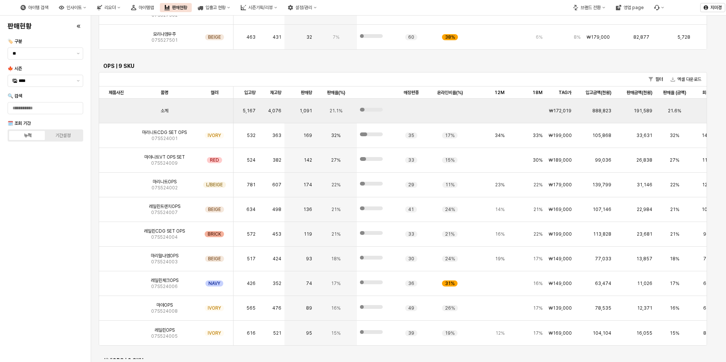
scroll to position [1815, 0]
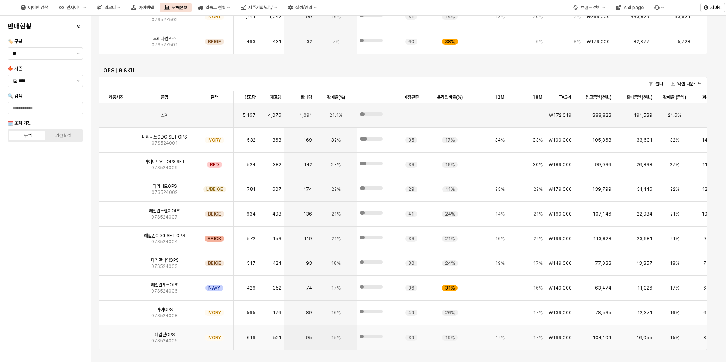
click at [116, 335] on img "App Frame" at bounding box center [116, 335] width 0 height 0
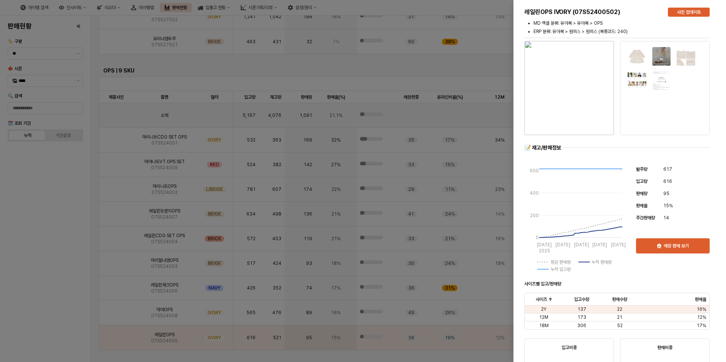
click at [52, 316] on div at bounding box center [363, 181] width 726 height 362
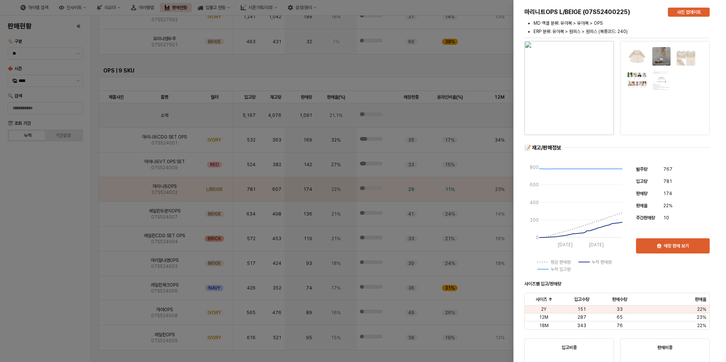
click at [41, 253] on div at bounding box center [363, 181] width 726 height 362
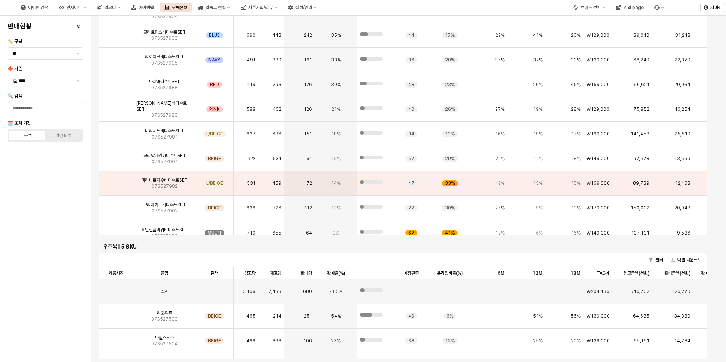
scroll to position [1436, 0]
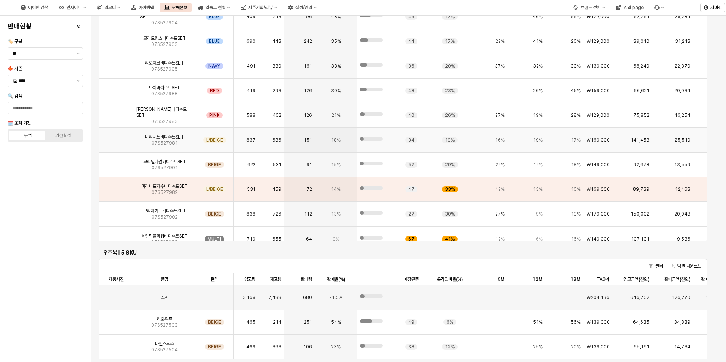
click at [116, 137] on img "App Frame" at bounding box center [116, 137] width 0 height 0
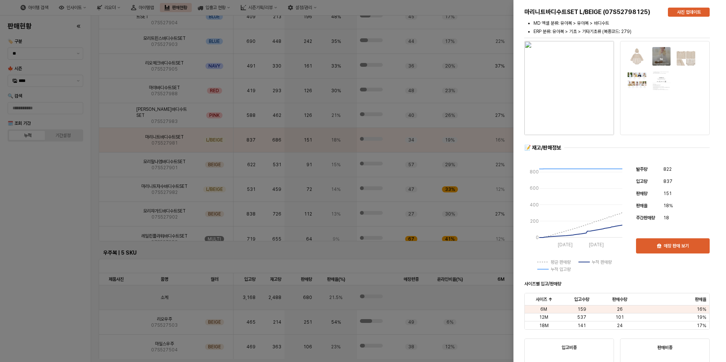
click at [51, 222] on div at bounding box center [363, 181] width 726 height 362
